Goal: Communication & Community: Answer question/provide support

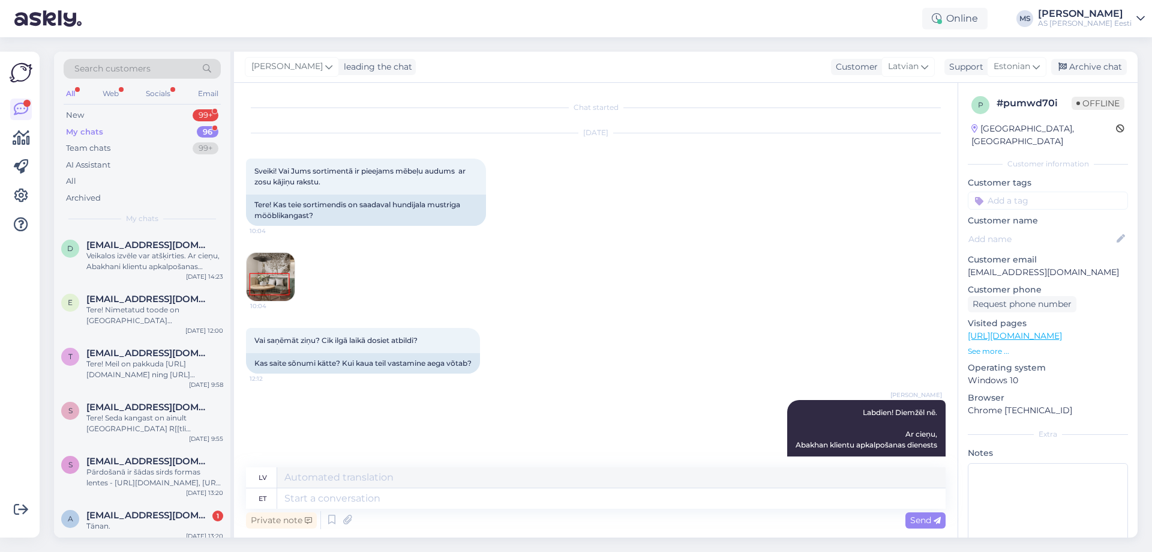
scroll to position [676, 0]
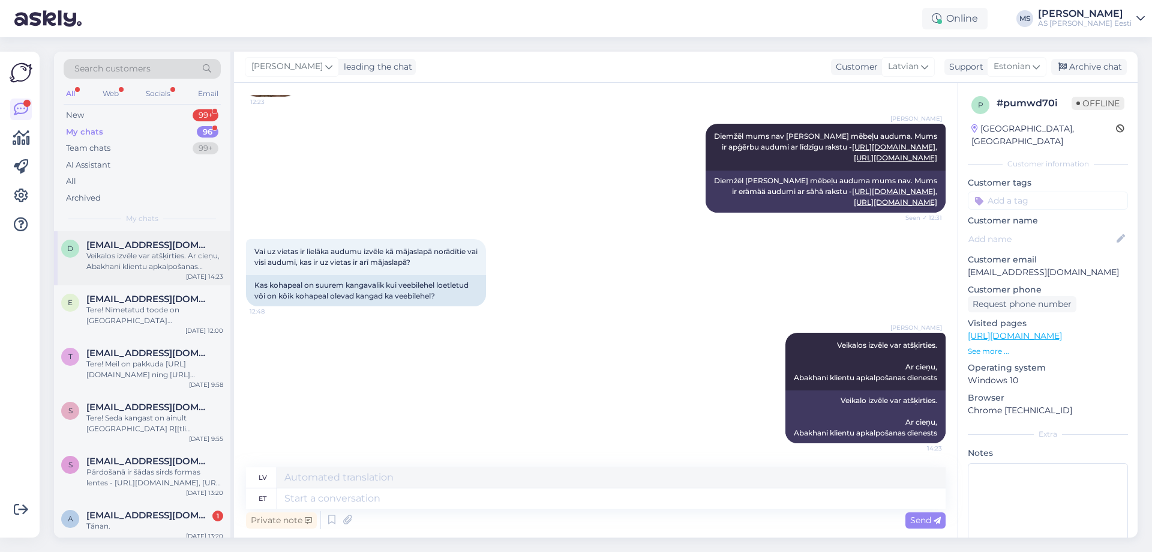
click at [120, 243] on span "[EMAIL_ADDRESS][DOMAIN_NAME]" at bounding box center [148, 244] width 125 height 11
click at [77, 86] on div "All Web Socials Email" at bounding box center [142, 95] width 157 height 19
click at [90, 130] on div "My chats" at bounding box center [84, 132] width 37 height 12
click at [204, 107] on div "New 99+" at bounding box center [142, 115] width 157 height 17
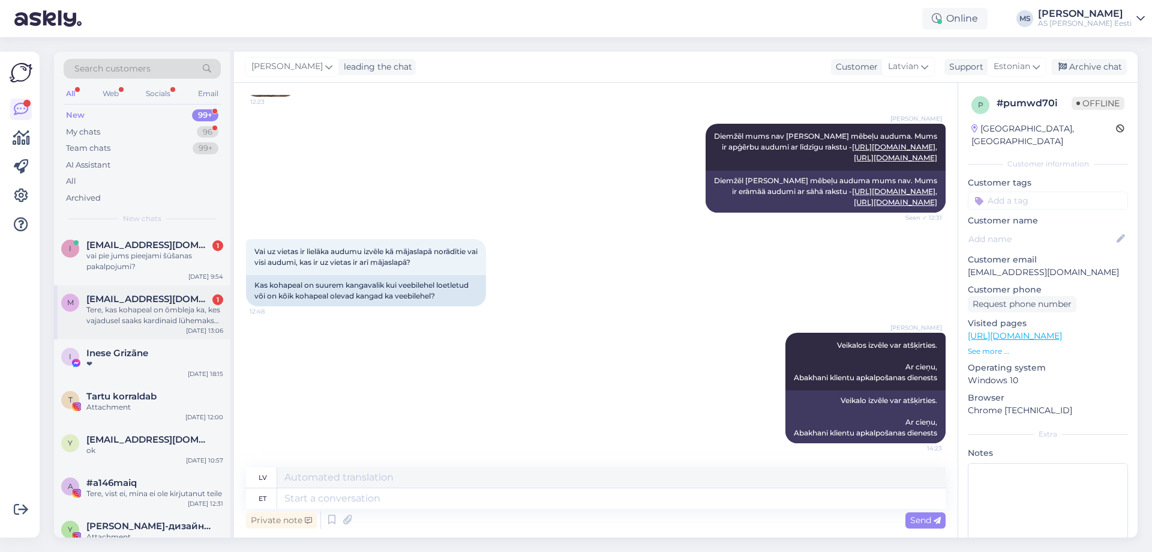
click at [139, 298] on span "[EMAIL_ADDRESS][DOMAIN_NAME]" at bounding box center [148, 299] width 125 height 11
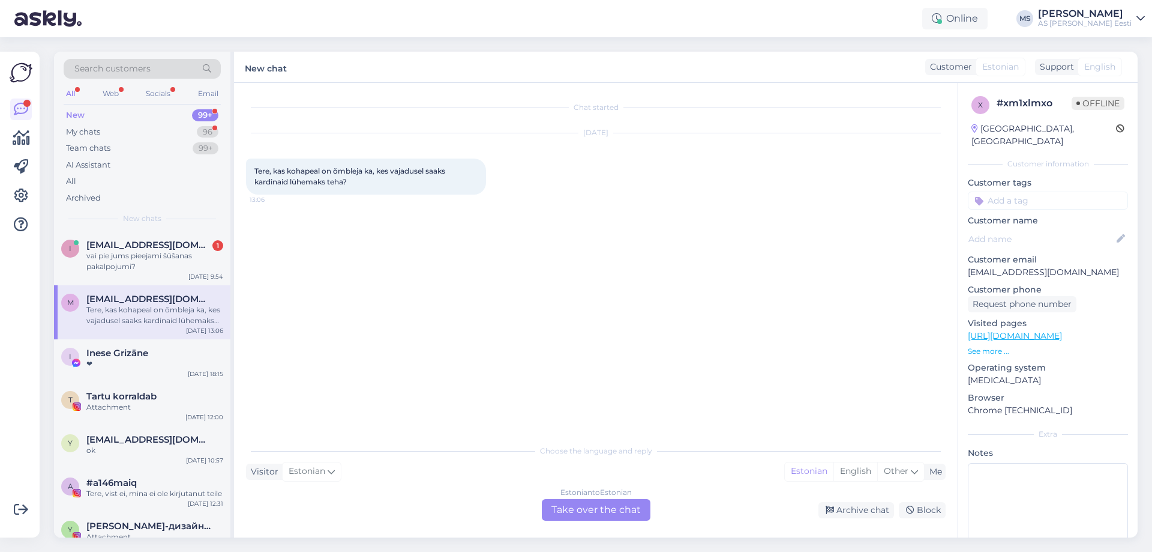
scroll to position [0, 0]
click at [576, 505] on div "Estonian to Estonian Take over the chat" at bounding box center [596, 510] width 109 height 22
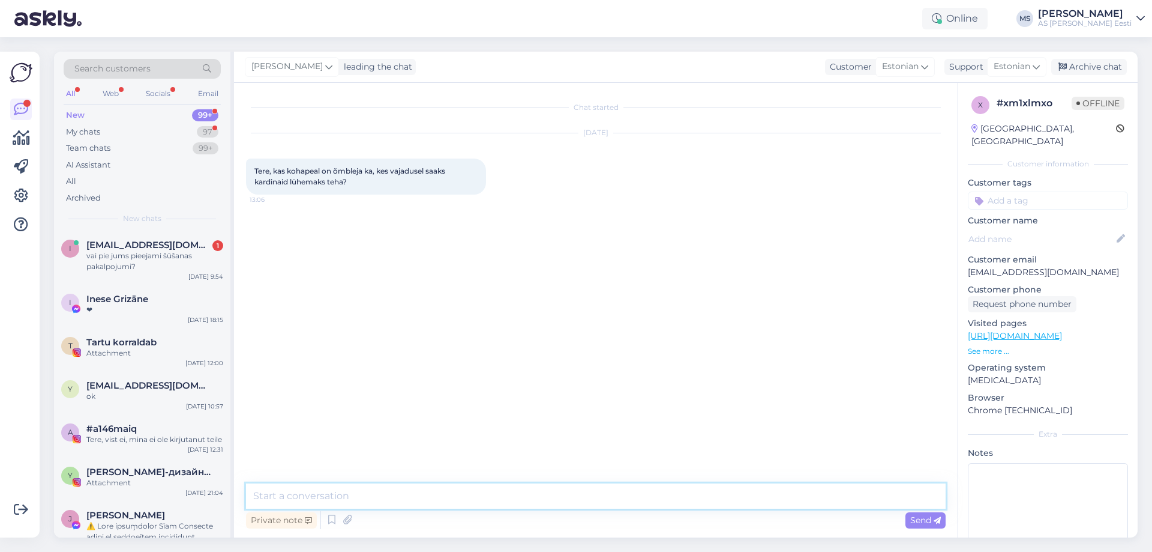
click at [312, 486] on textarea at bounding box center [596, 495] width 700 height 25
type textarea "Tere! Pärnu mnt majas on õmbleja olemas."
click at [118, 258] on div "vai pie jums pieejami šūšanas pakalpojumi?" at bounding box center [154, 261] width 137 height 22
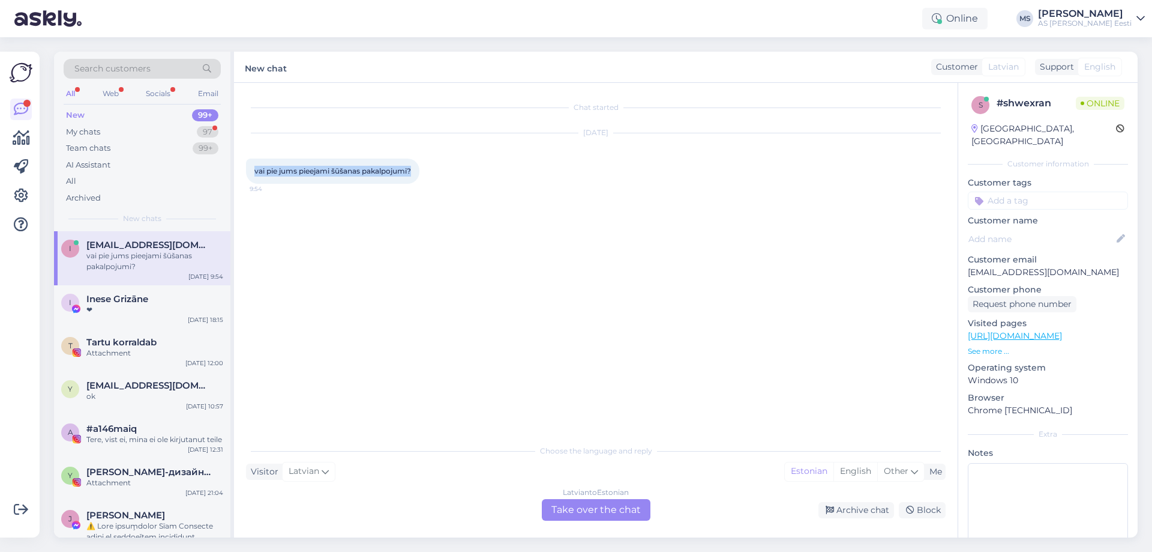
drag, startPoint x: 416, startPoint y: 169, endPoint x: 252, endPoint y: 175, distance: 164.0
click at [252, 175] on div "vai pie jums pieejami šūšanas pakalpojumi? 9:54" at bounding box center [332, 170] width 173 height 25
click at [613, 504] on div "[DEMOGRAPHIC_DATA] to Estonian Take over the chat" at bounding box center [596, 510] width 109 height 22
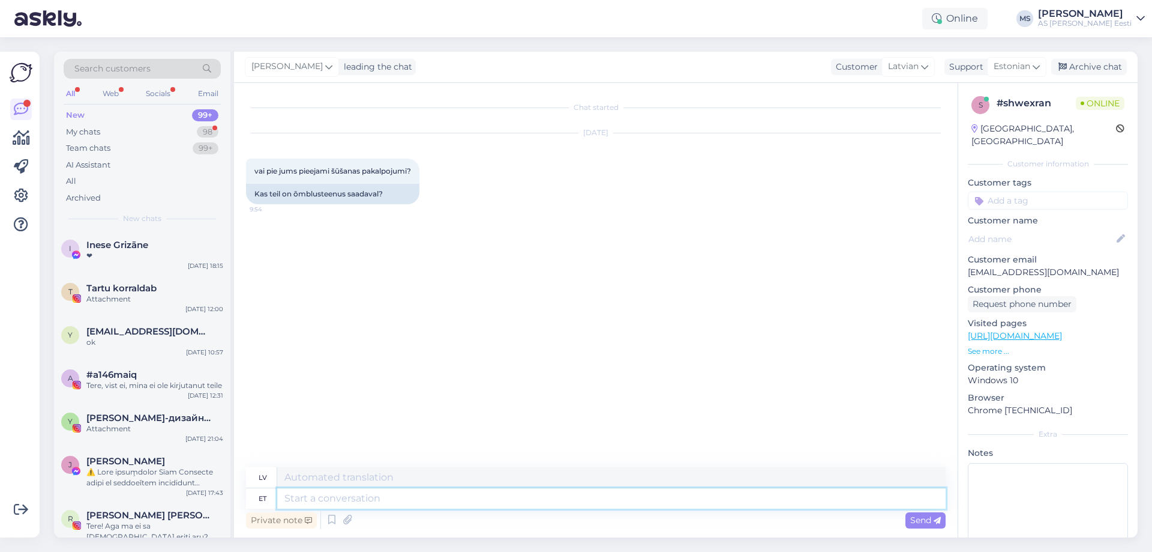
click at [315, 493] on textarea at bounding box center [611, 498] width 669 height 20
type textarea "Labdien!"
paste textarea "Abakhan nepiedāvā šūšanas pakalpojumus."
type textarea "Labdien! Abakhan nepiedāvā šūšanas pakalpojumus."
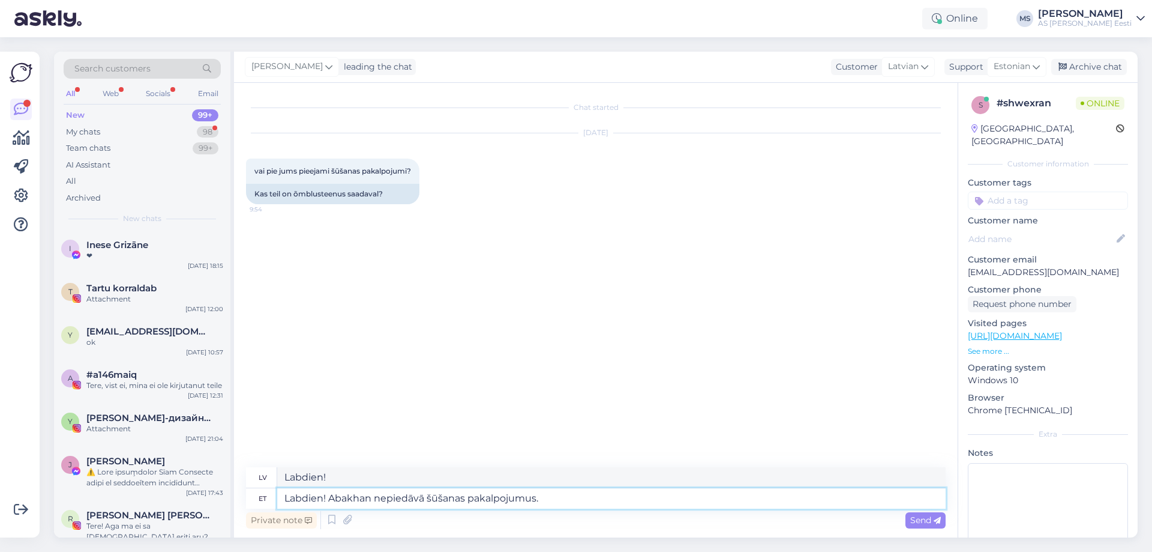
type textarea "Labdien! Abakhan nepidāvā šūšanas pakalpojumi."
type textarea "Labdien! Abakhan nepiedāvā šūšanas pakalpojumus."
click at [912, 522] on span "Send" at bounding box center [926, 519] width 31 height 11
